Goal: Find specific page/section: Find specific page/section

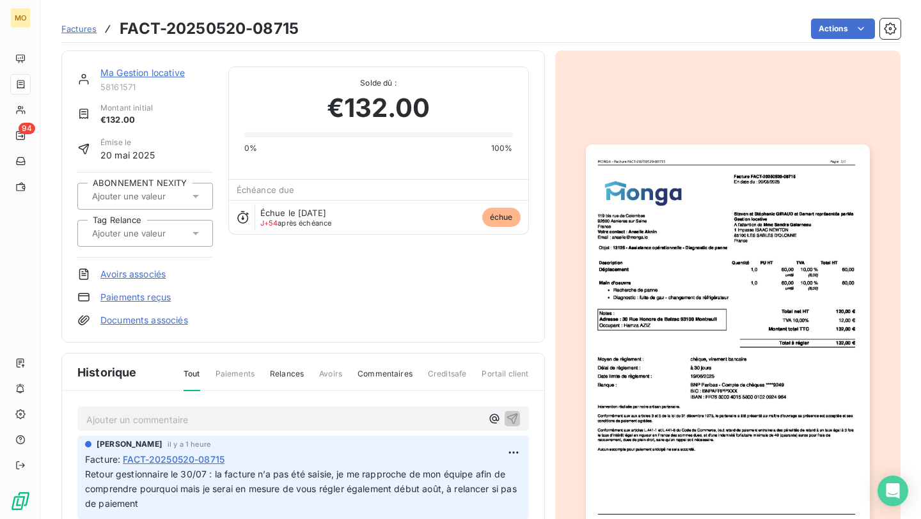
scroll to position [92, 0]
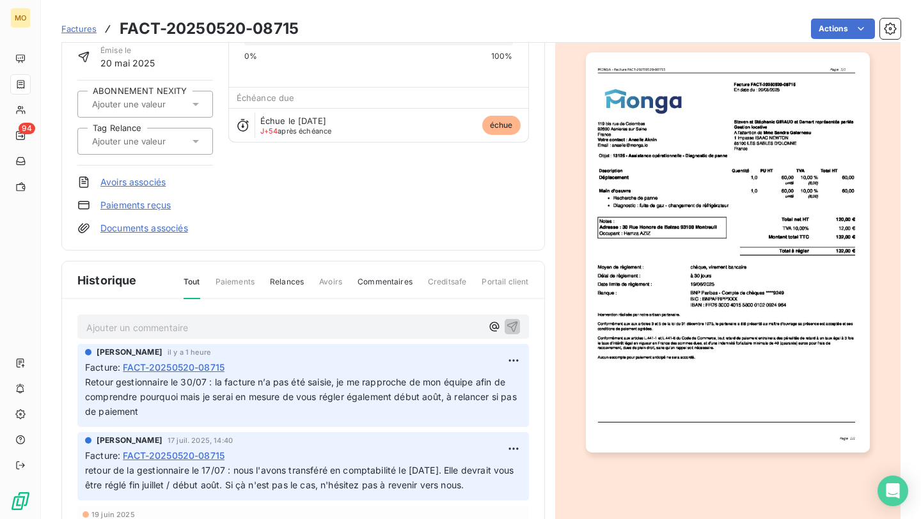
click at [41, 109] on section "Factures FACT-20250520-08715 Actions Ma Gestion locative 58161571 Montant initi…" at bounding box center [481, 259] width 880 height 519
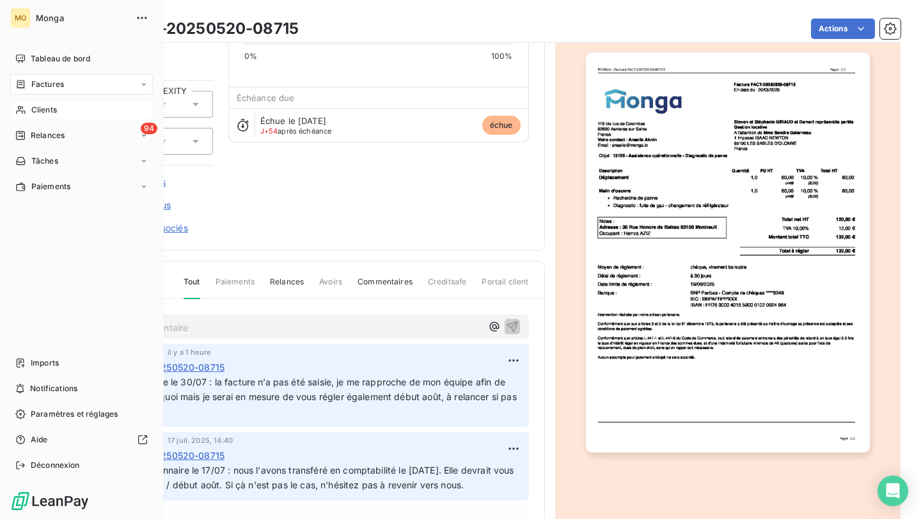
click at [20, 111] on icon at bounding box center [20, 110] width 9 height 8
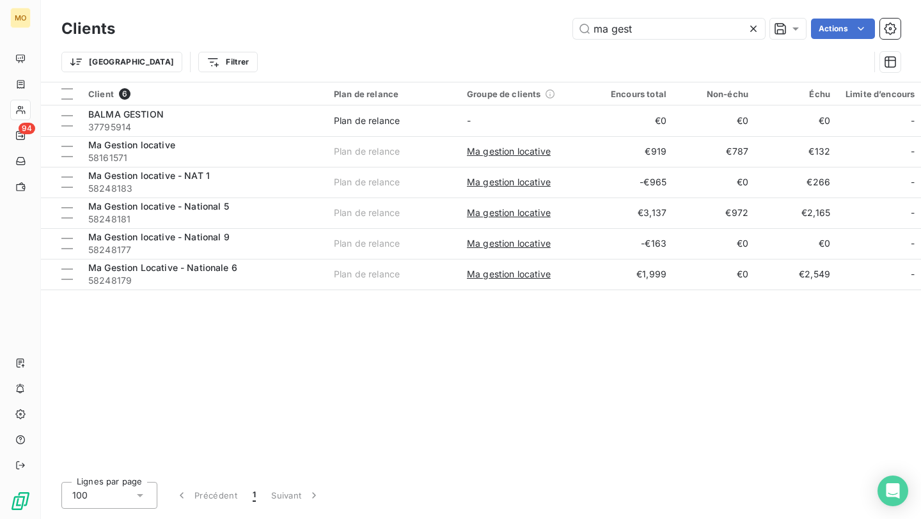
click at [662, 17] on div "Clients ma gest Actions" at bounding box center [480, 28] width 839 height 27
click at [634, 36] on input "ma gest" at bounding box center [669, 29] width 192 height 20
click at [634, 32] on input "ma gest" at bounding box center [669, 29] width 192 height 20
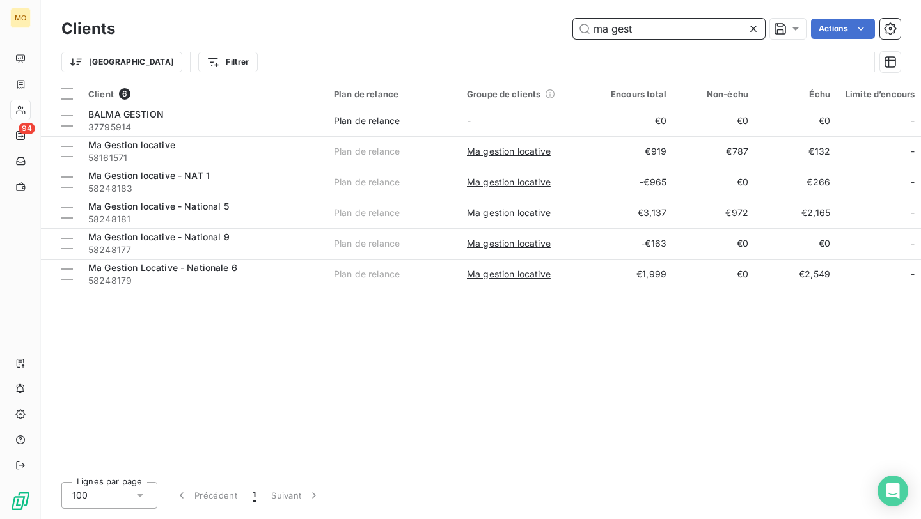
click at [634, 32] on input "ma gest" at bounding box center [669, 29] width 192 height 20
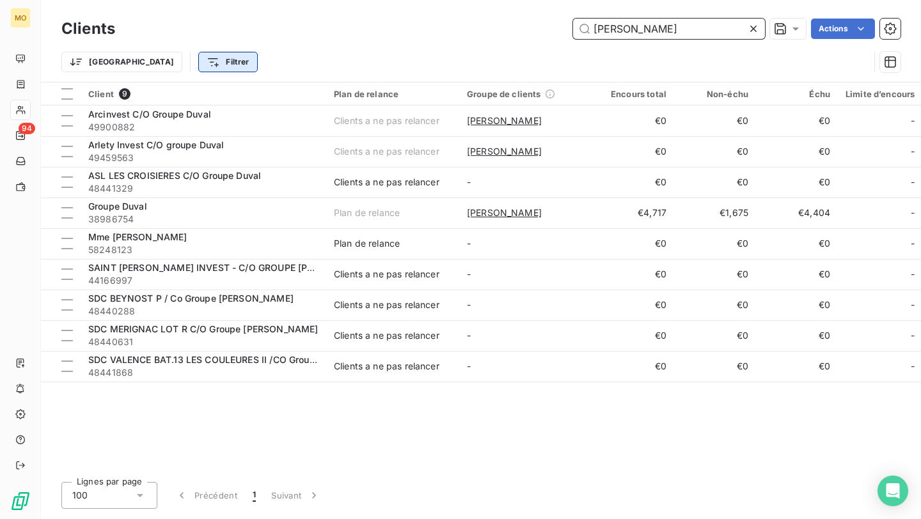
type input "[PERSON_NAME]"
click at [174, 68] on html "MO 94 Clients [PERSON_NAME] Actions Trier Filtrer Client 9 Plan de relance Grou…" at bounding box center [460, 259] width 921 height 519
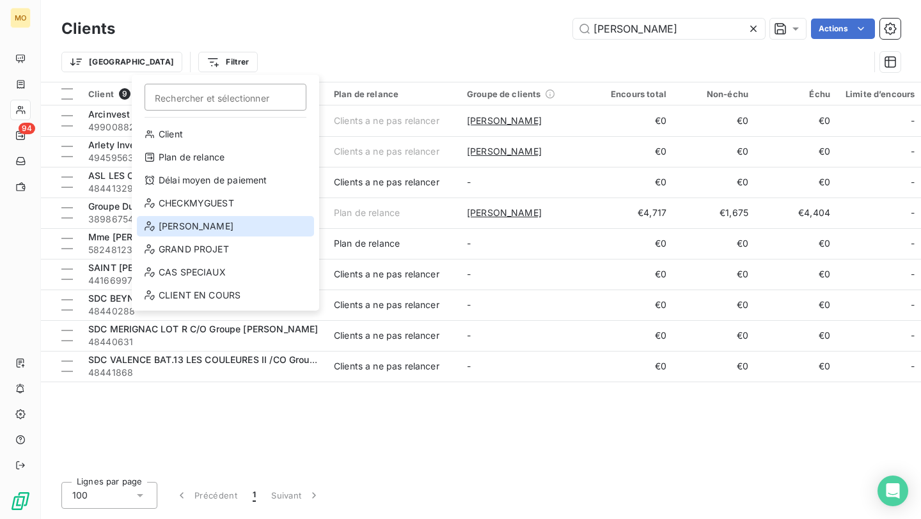
click at [179, 223] on div "[PERSON_NAME]" at bounding box center [225, 226] width 177 height 20
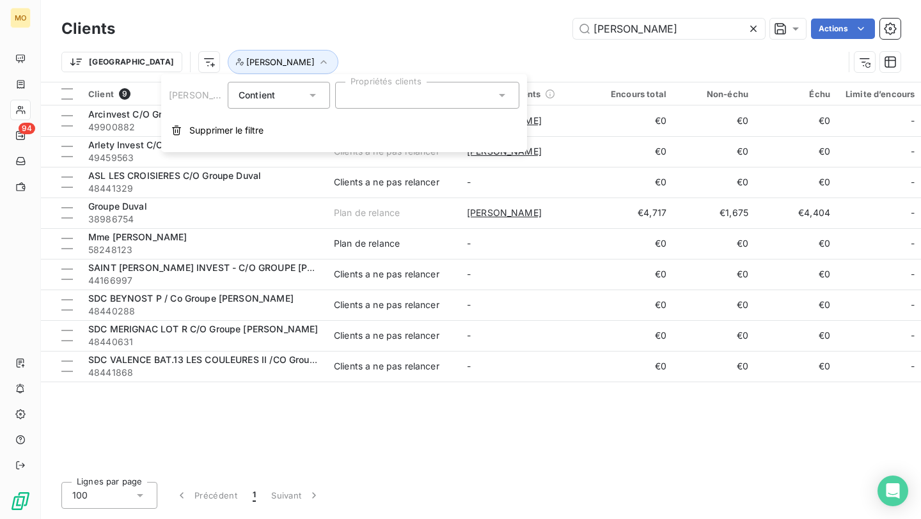
click at [370, 93] on div at bounding box center [427, 95] width 184 height 27
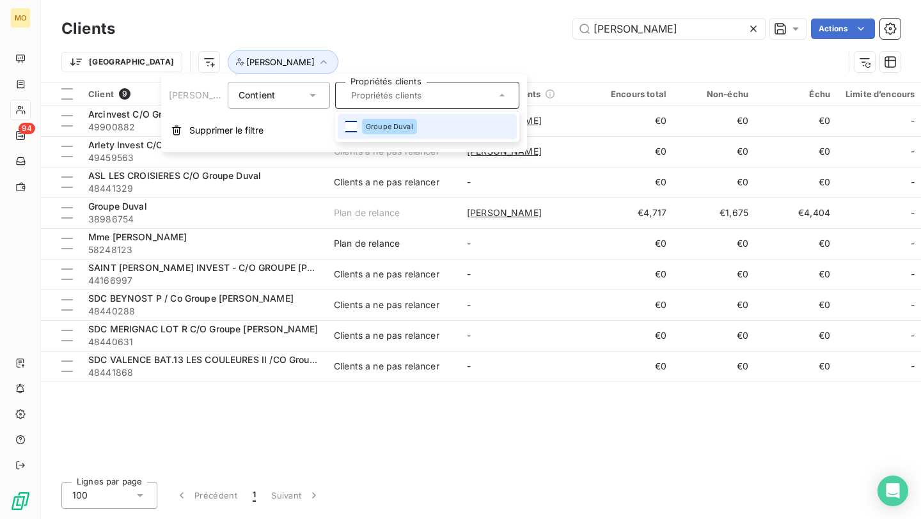
click at [345, 127] on div at bounding box center [351, 127] width 12 height 12
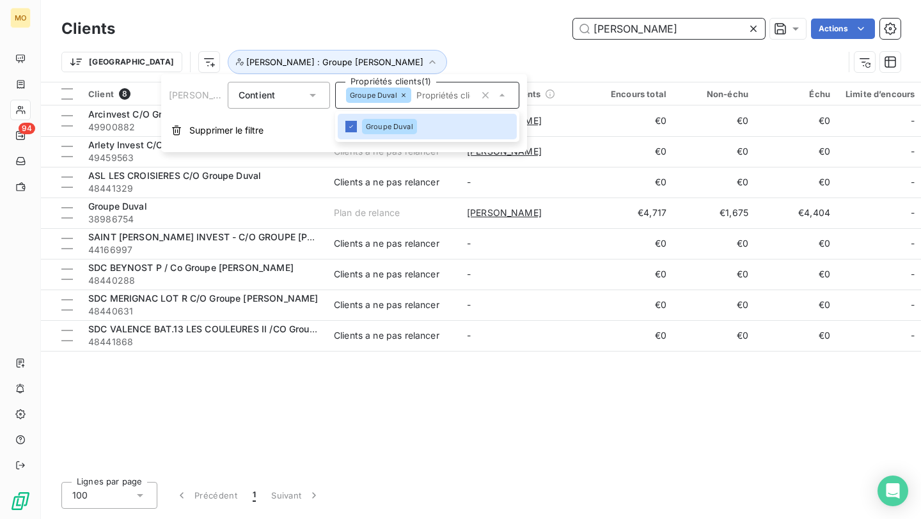
click at [638, 28] on input "[PERSON_NAME]" at bounding box center [669, 29] width 192 height 20
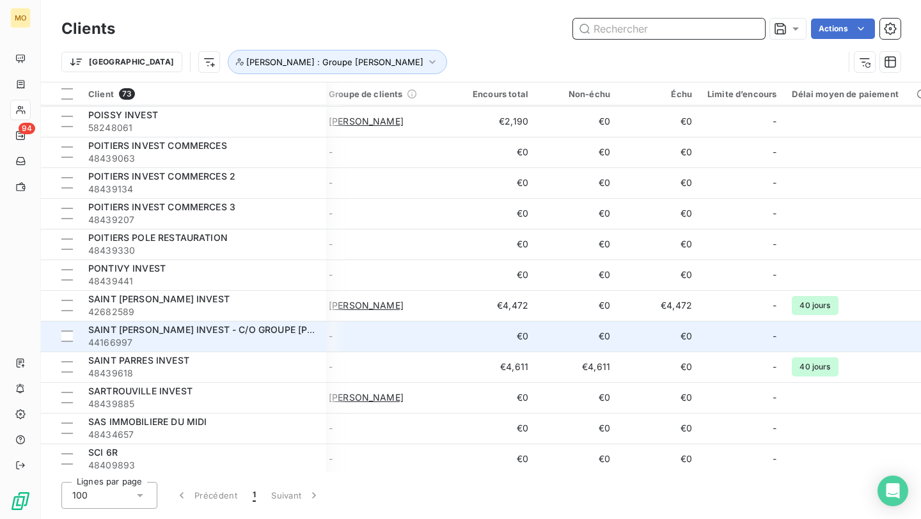
scroll to position [1350, 141]
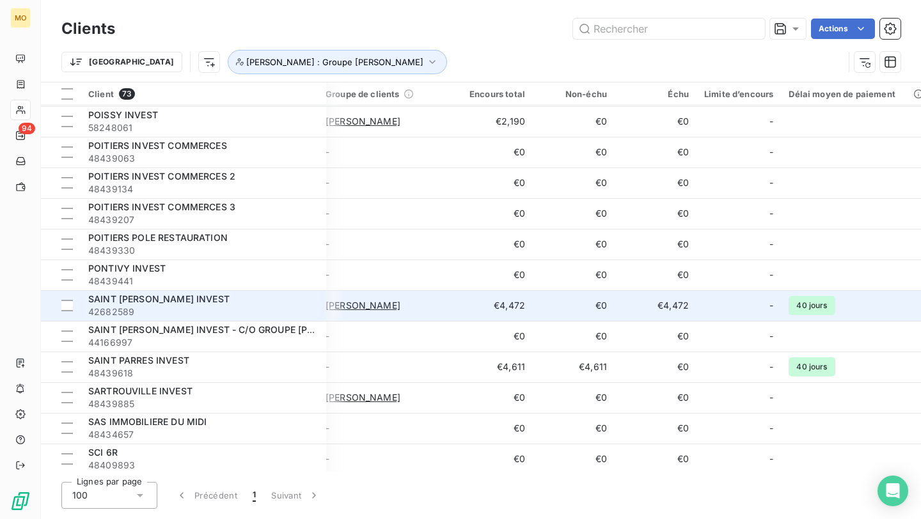
click at [756, 310] on div at bounding box center [754, 305] width 20 height 20
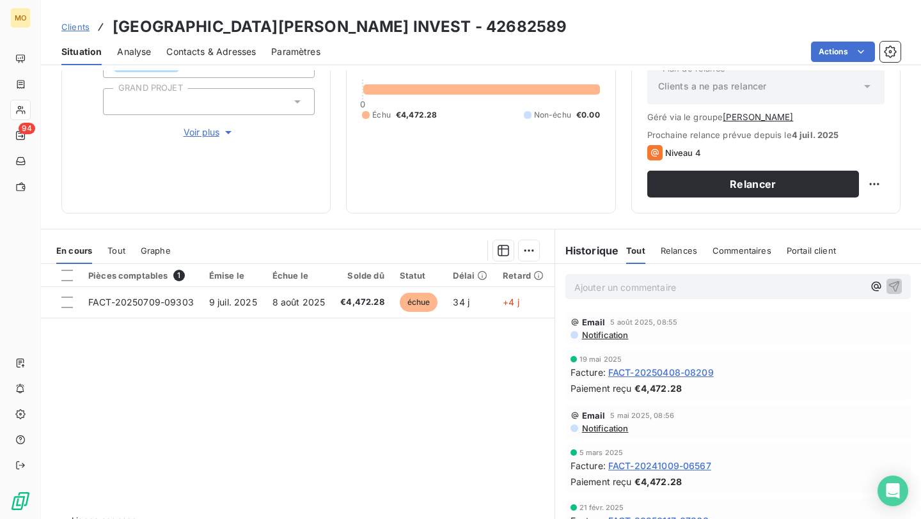
scroll to position [148, 0]
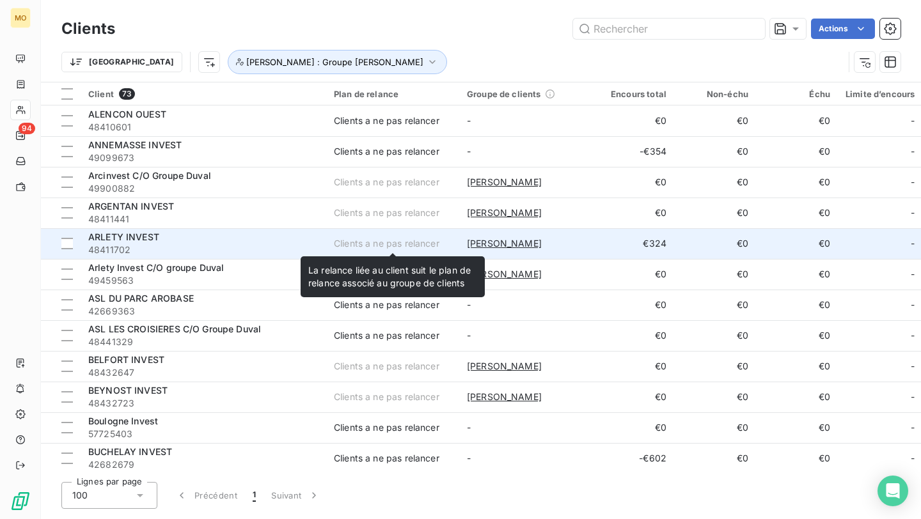
click at [334, 239] on div "Clients a ne pas relancer" at bounding box center [387, 243] width 106 height 13
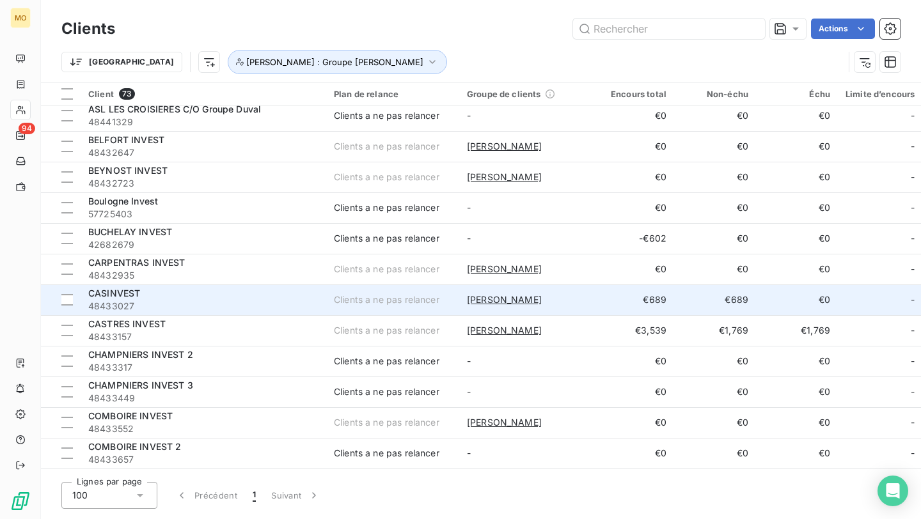
scroll to position [219, 0]
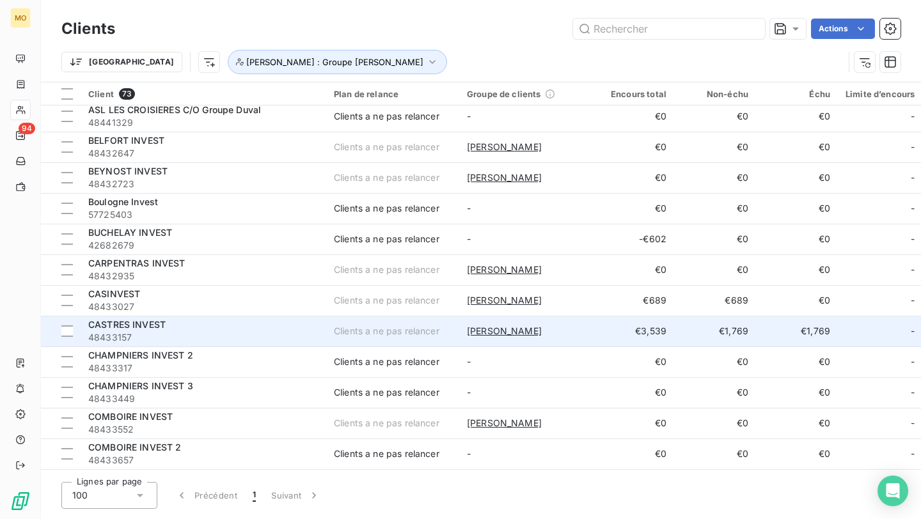
click at [307, 326] on div "CASTRES INVEST" at bounding box center [203, 324] width 230 height 13
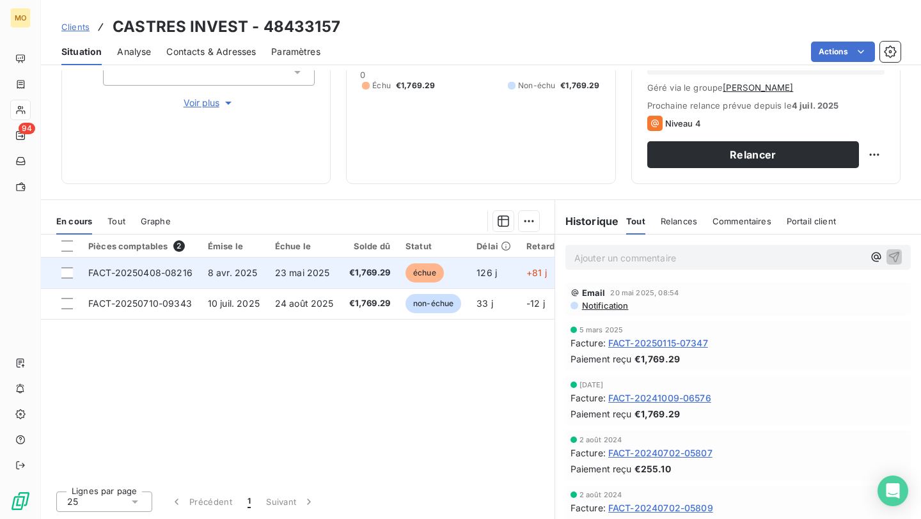
click at [484, 270] on span "126 j" at bounding box center [486, 272] width 20 height 11
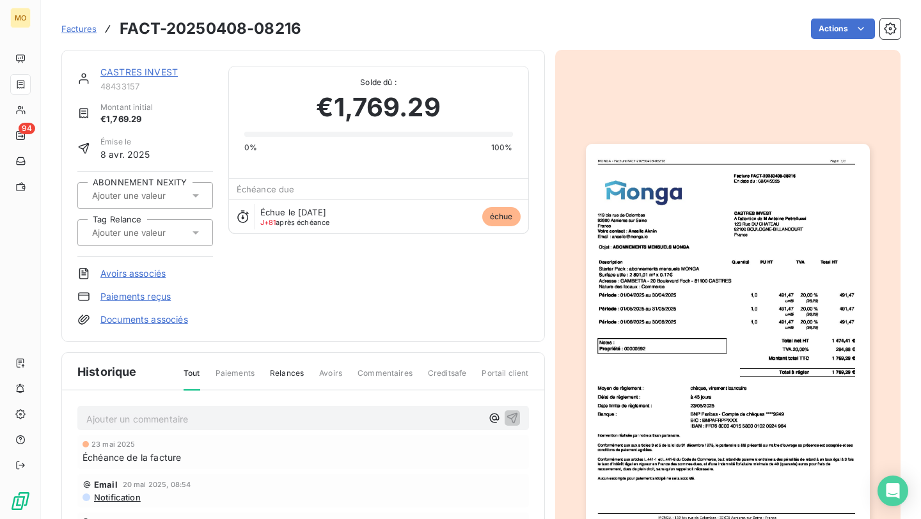
click at [651, 258] on img "button" at bounding box center [728, 344] width 284 height 401
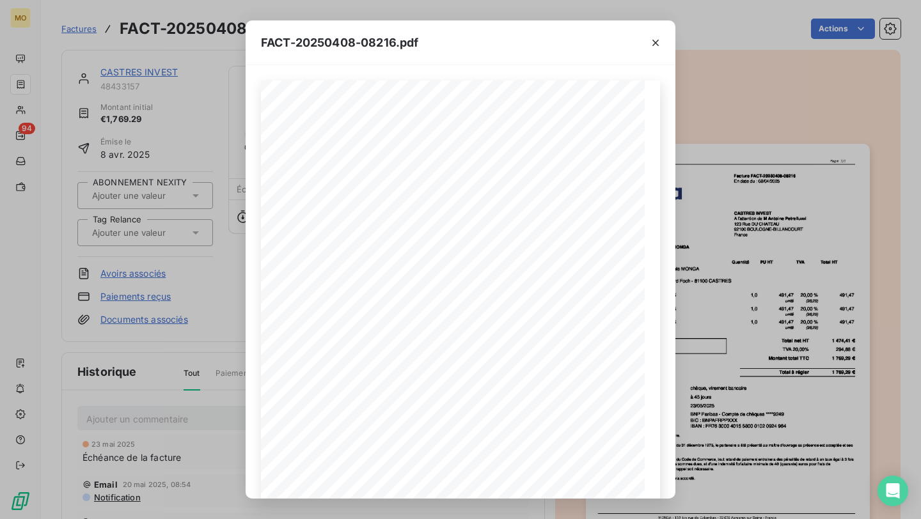
click at [774, 239] on div "FACT-20250408-08216.pdf [STREET_ADDRESS] Votre contact : [PERSON_NAME] Email : …" at bounding box center [460, 259] width 921 height 519
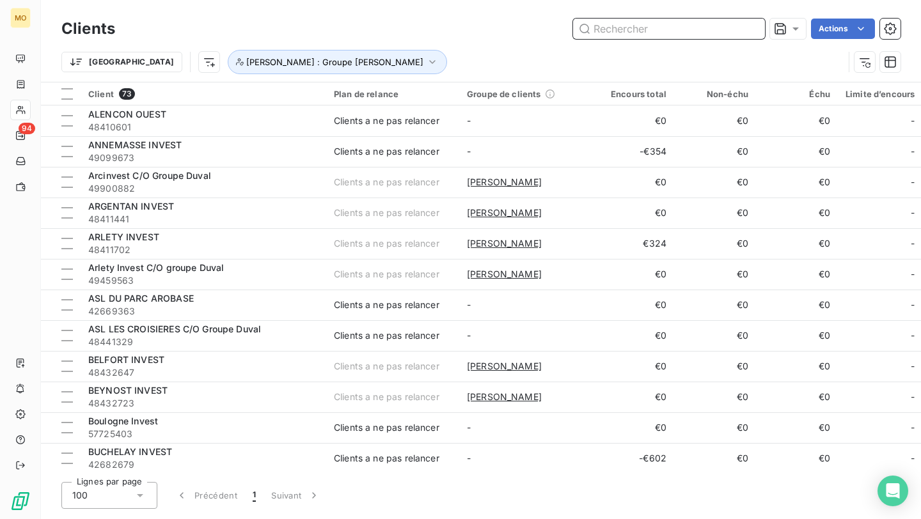
click at [686, 22] on input "text" at bounding box center [669, 29] width 192 height 20
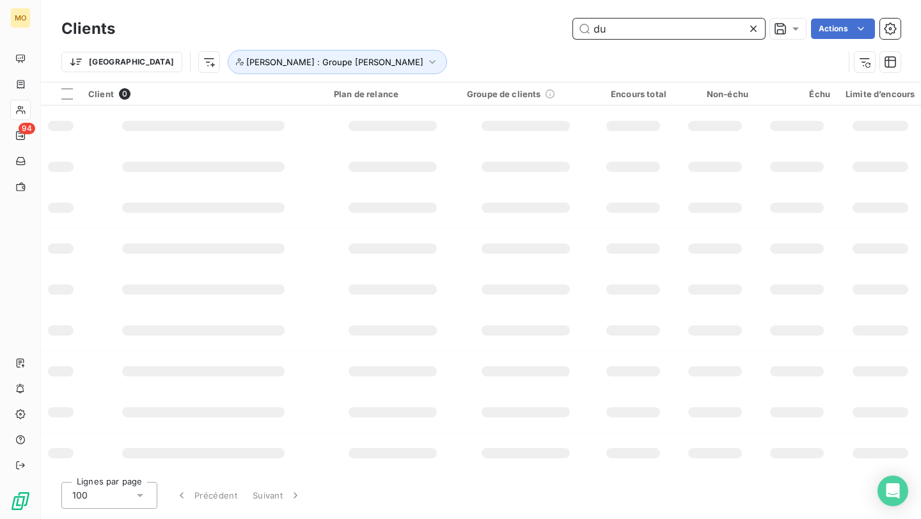
type input "d"
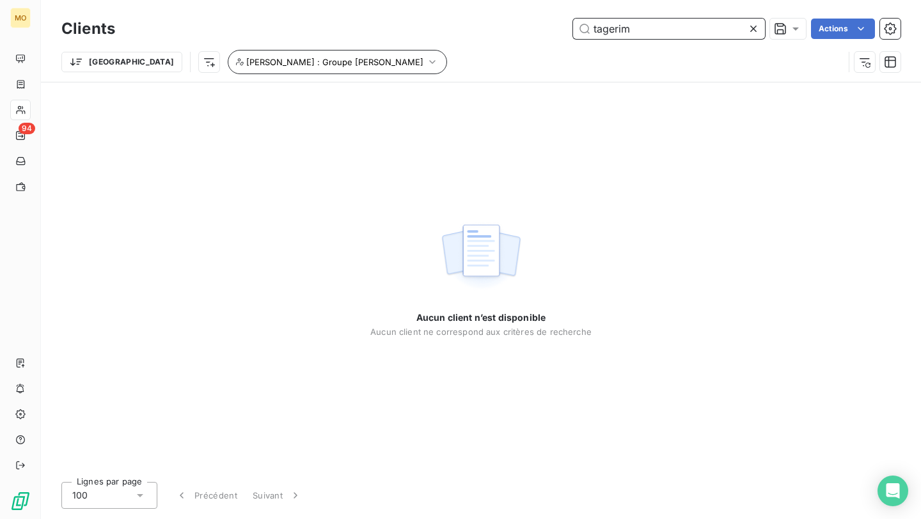
type input "tagerim"
click at [426, 63] on icon "button" at bounding box center [432, 62] width 13 height 13
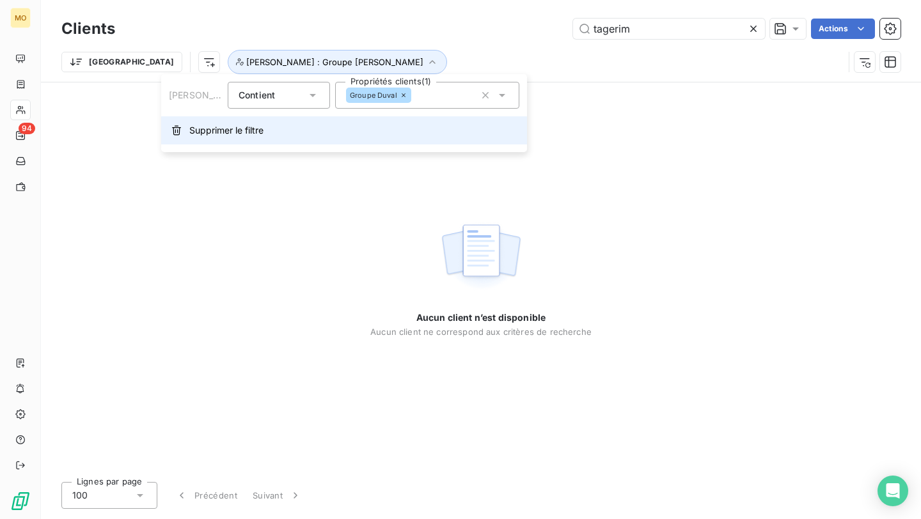
click at [226, 127] on span "Supprimer le filtre" at bounding box center [226, 130] width 74 height 13
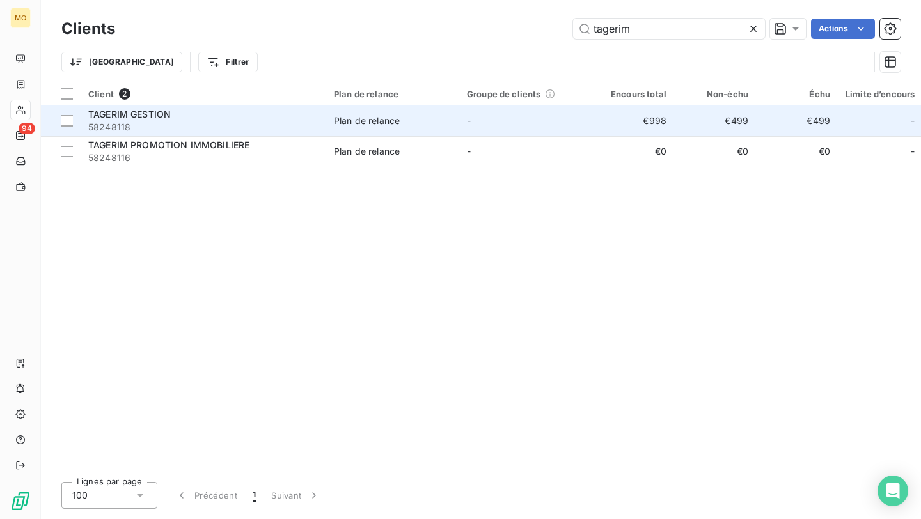
click at [295, 113] on div "TAGERIM GESTION" at bounding box center [203, 114] width 230 height 13
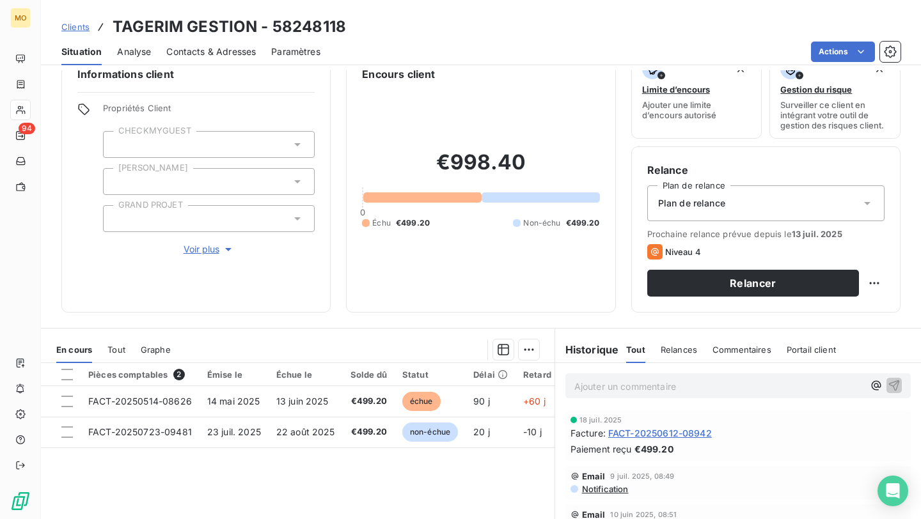
scroll to position [65, 0]
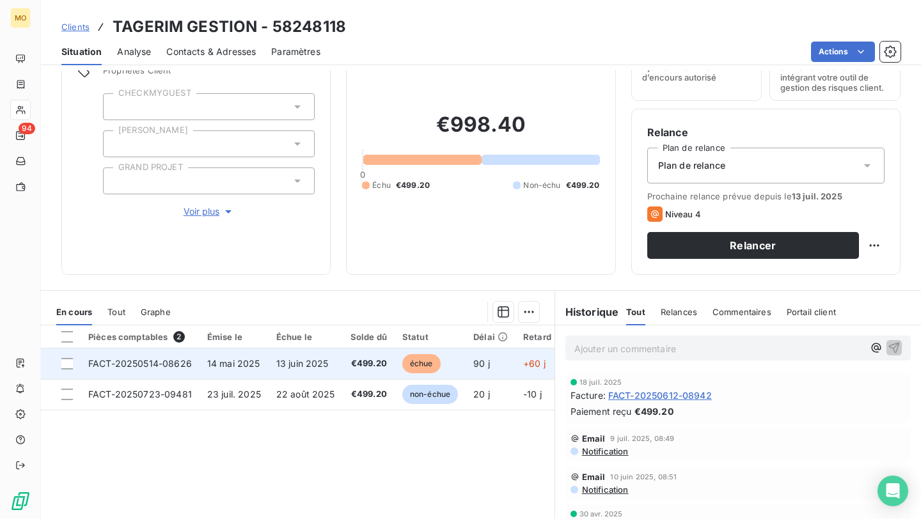
click at [310, 363] on span "13 juin 2025" at bounding box center [302, 363] width 52 height 11
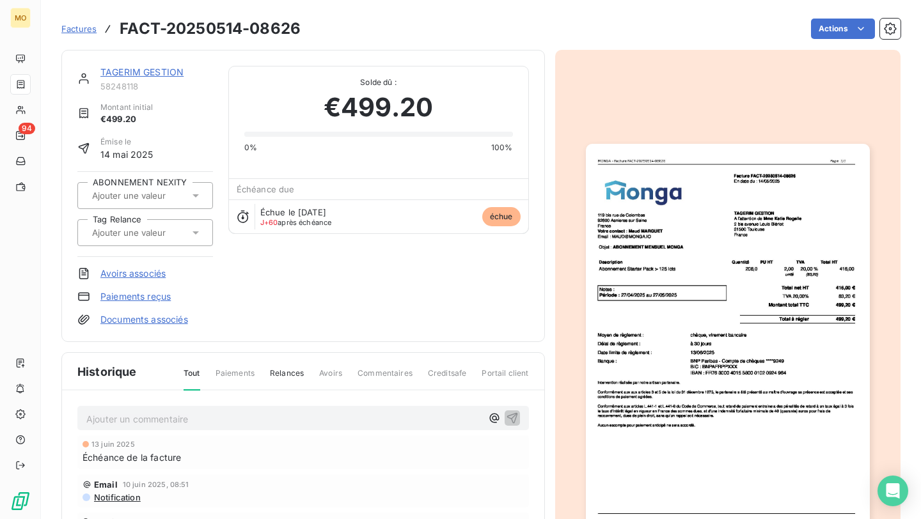
click at [691, 250] on img "button" at bounding box center [728, 344] width 284 height 401
